Goal: Task Accomplishment & Management: Use online tool/utility

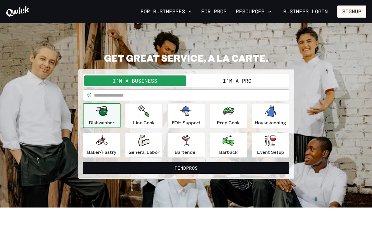
click at [246, 82] on button "I'm a Pro" at bounding box center [237, 80] width 102 height 10
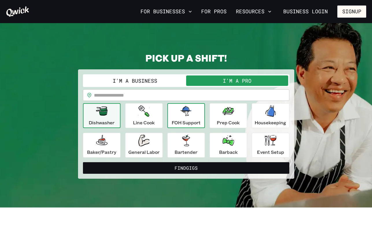
click at [184, 121] on p "FOH Support" at bounding box center [186, 122] width 29 height 7
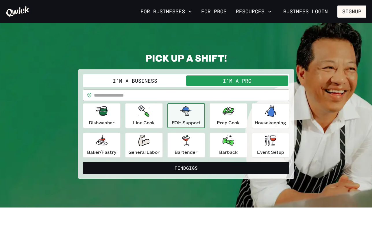
click at [134, 96] on input "text" at bounding box center [191, 95] width 195 height 12
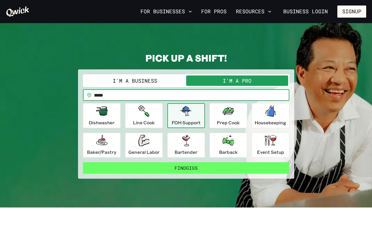
type input "*****"
click at [200, 168] on button "Find Gigs" at bounding box center [186, 168] width 206 height 12
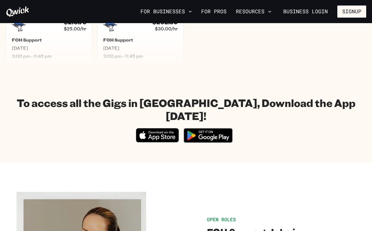
scroll to position [58, 0]
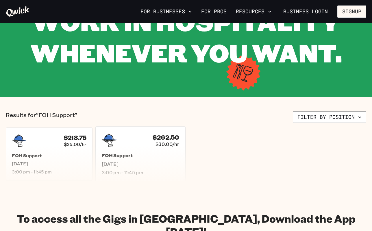
click at [126, 158] on h5 "FOH Support" at bounding box center [140, 156] width 77 height 6
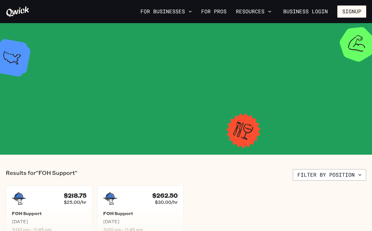
scroll to position [58, 0]
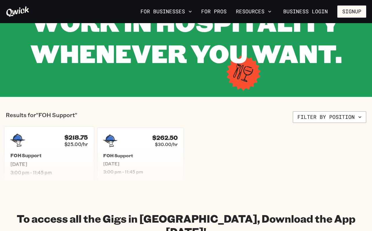
click at [74, 157] on h5 "FOH Support" at bounding box center [48, 156] width 77 height 6
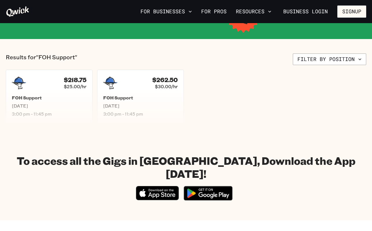
scroll to position [58, 0]
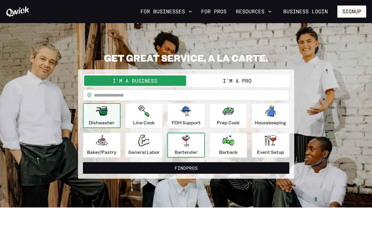
click at [182, 146] on icon "button" at bounding box center [186, 141] width 12 height 12
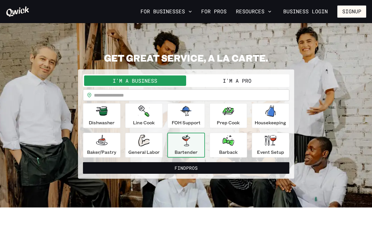
click at [130, 92] on input "text" at bounding box center [191, 95] width 195 height 12
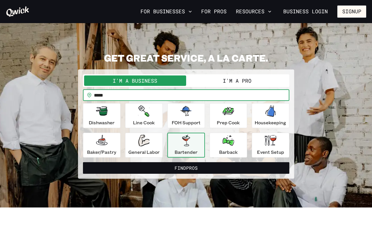
type input "*****"
click at [83, 162] on button "Find Pros" at bounding box center [186, 168] width 206 height 12
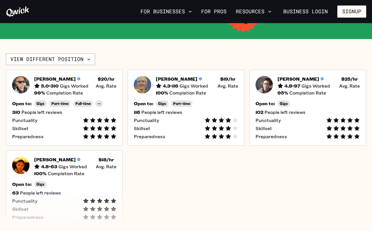
scroll to position [87, 0]
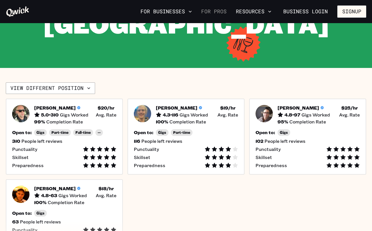
click at [212, 12] on link "For Pros" at bounding box center [214, 12] width 30 height 10
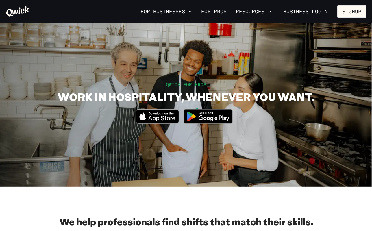
click at [175, 22] on div "For Businesses For Pros Resources Business Login Signup" at bounding box center [186, 11] width 372 height 23
click at [172, 15] on button "For Businesses" at bounding box center [166, 12] width 56 height 10
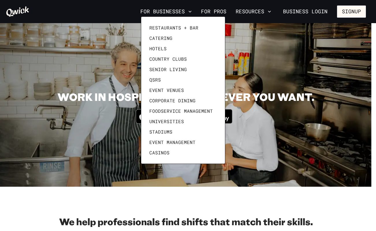
click at [217, 9] on div at bounding box center [188, 115] width 376 height 231
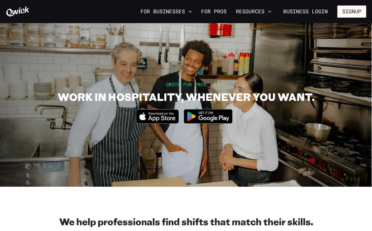
click at [216, 12] on link "For Pros" at bounding box center [214, 12] width 30 height 10
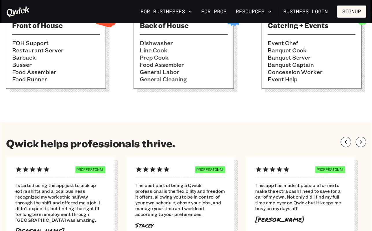
scroll to position [173, 0]
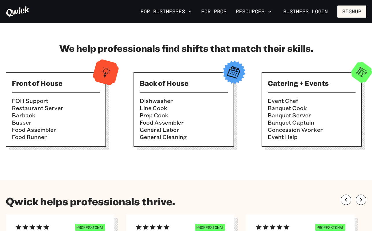
click at [334, 123] on li "Banquet Captain" at bounding box center [312, 122] width 88 height 7
click at [322, 88] on div "Catering + Events Event Chef Banquet Cook Banquet Server Banquet Captain Conces…" at bounding box center [311, 109] width 100 height 74
